Goal: Information Seeking & Learning: Learn about a topic

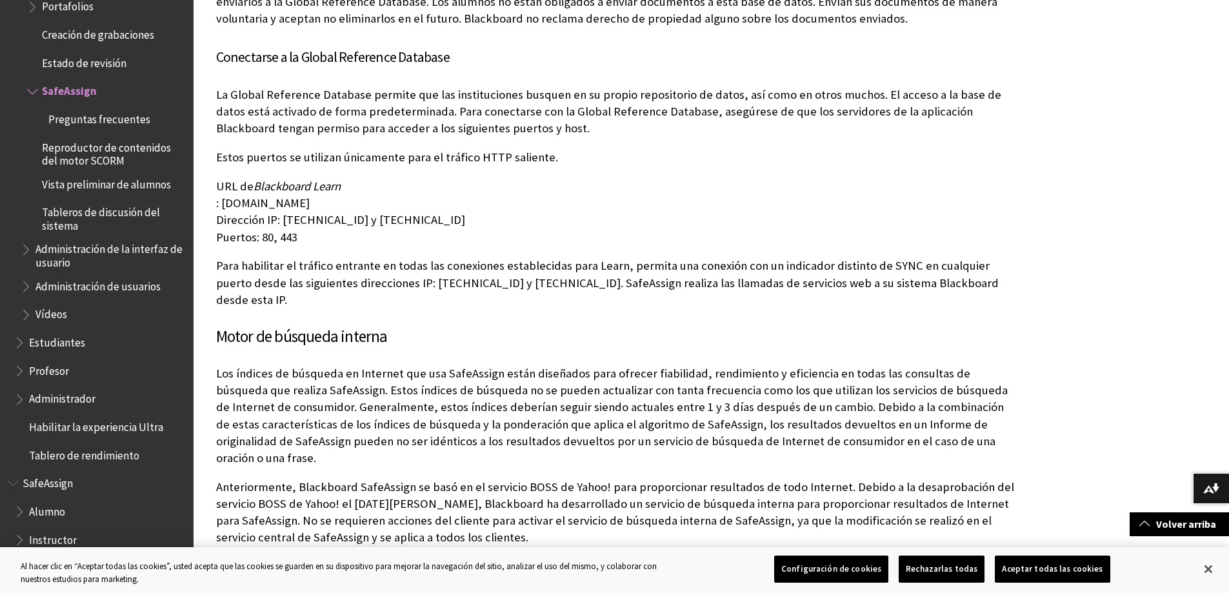
scroll to position [392, 0]
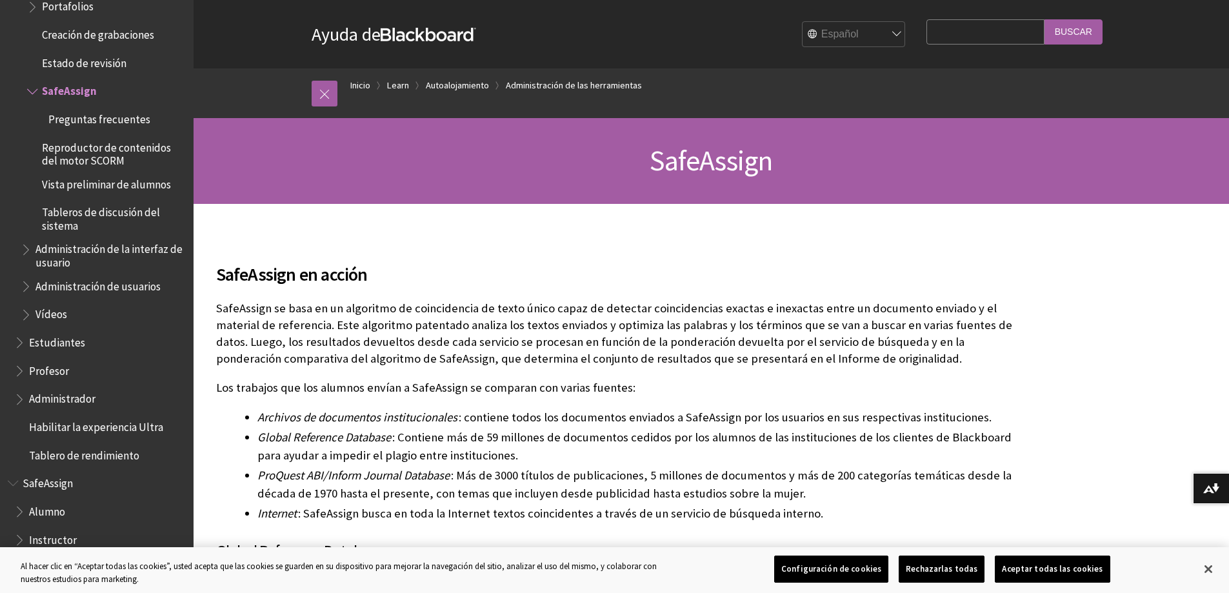
click at [717, 123] on div "SafeAssign" at bounding box center [710, 161] width 1035 height 86
click at [615, 195] on div "SafeAssign" at bounding box center [710, 161] width 1035 height 86
click at [321, 91] on link at bounding box center [325, 94] width 26 height 26
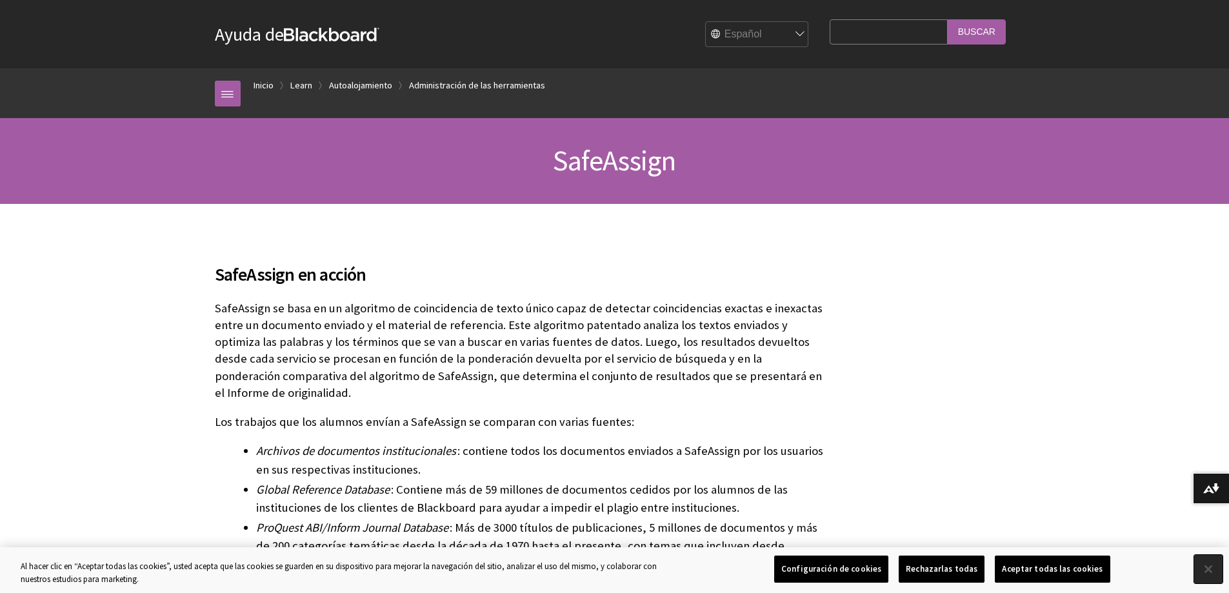
click at [1206, 567] on button "Cerrar" at bounding box center [1208, 569] width 28 height 28
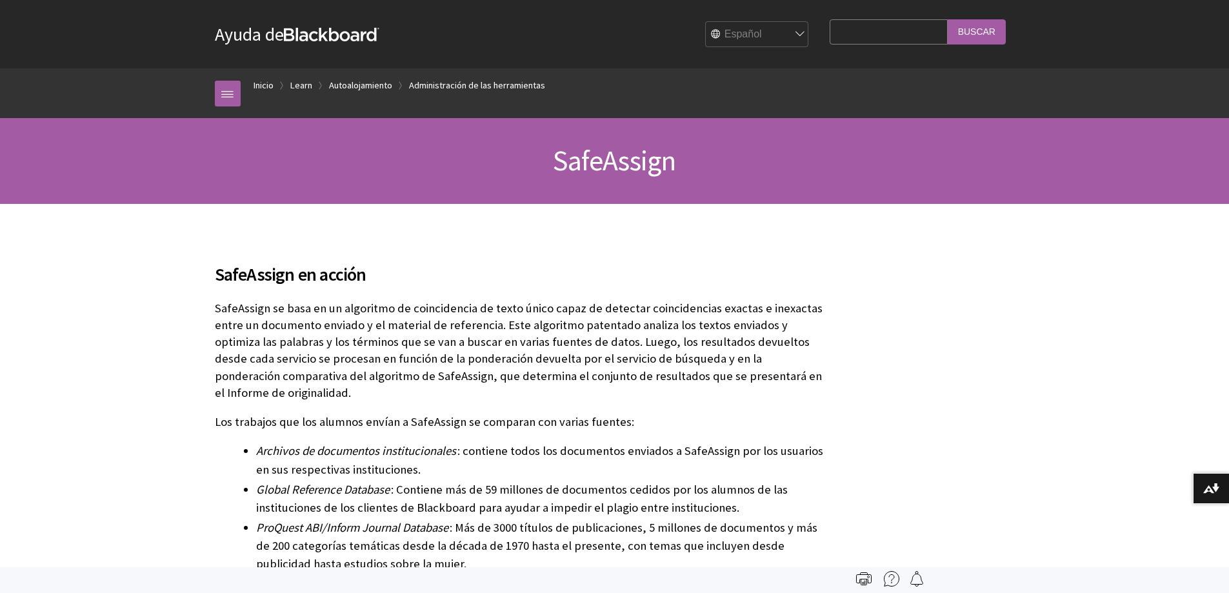
scroll to position [2462, 0]
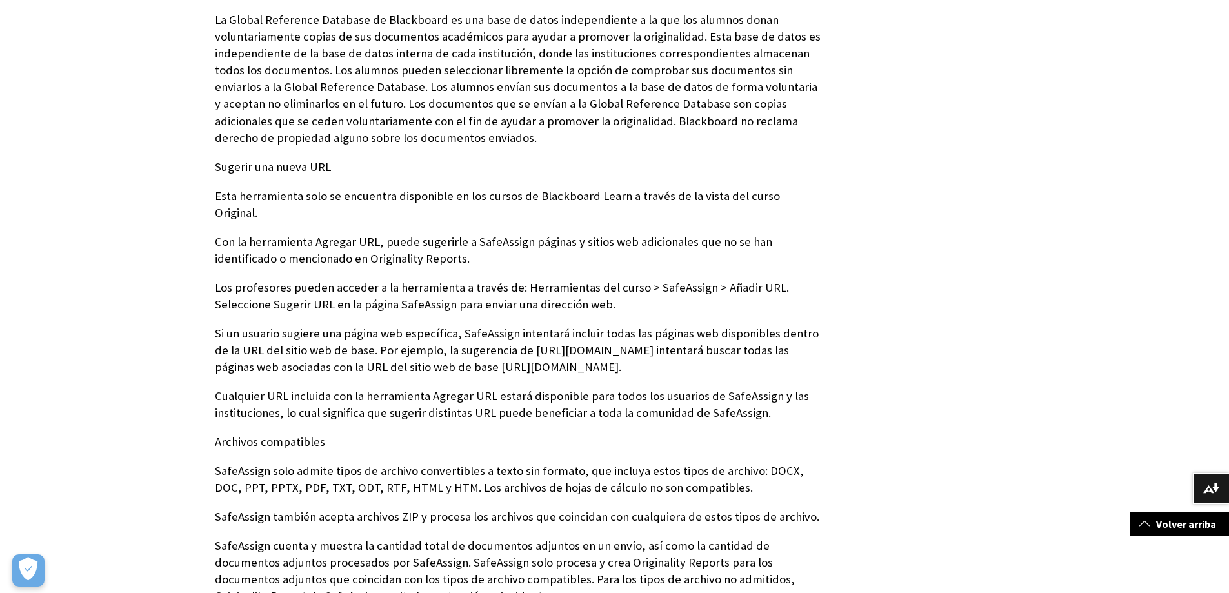
scroll to position [1612, 0]
